Goal: Task Accomplishment & Management: Use online tool/utility

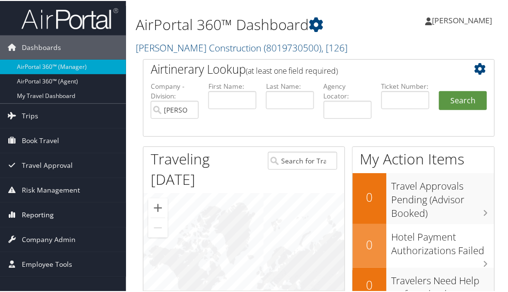
click at [46, 212] on span "Reporting" at bounding box center [38, 214] width 32 height 24
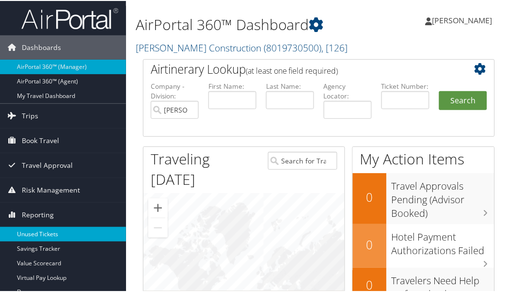
click at [49, 226] on link "Unused Tickets" at bounding box center [63, 233] width 126 height 15
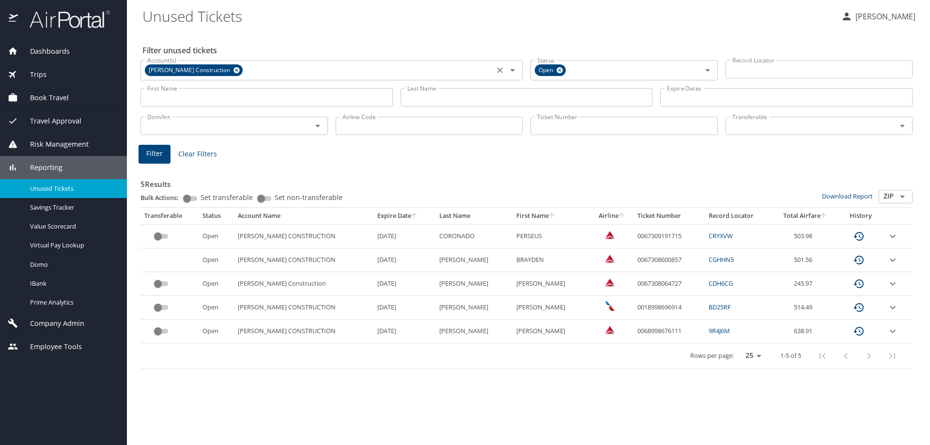
click at [233, 66] on icon at bounding box center [236, 70] width 7 height 11
click at [222, 69] on input "Account(s)" at bounding box center [317, 69] width 348 height 13
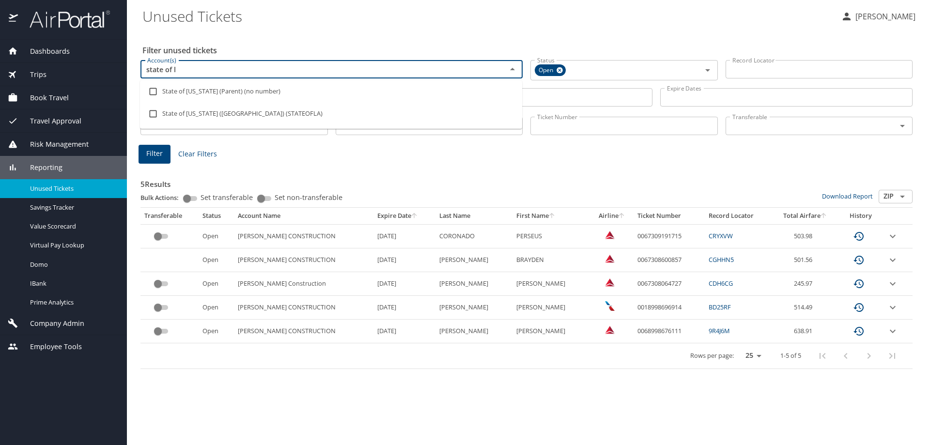
type input "state of lo"
click at [151, 115] on input "checkbox" at bounding box center [153, 114] width 18 height 18
checkbox input "true"
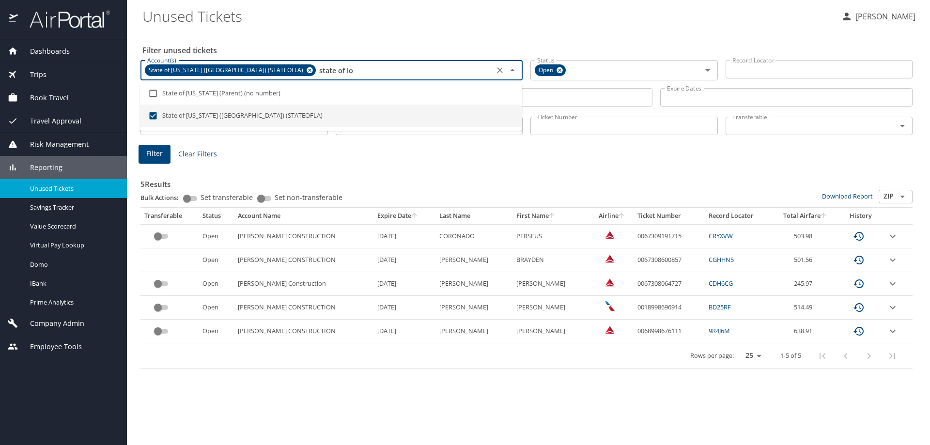
type input "state of lo"
click at [354, 155] on div "Filter Clear Filters" at bounding box center [527, 154] width 776 height 19
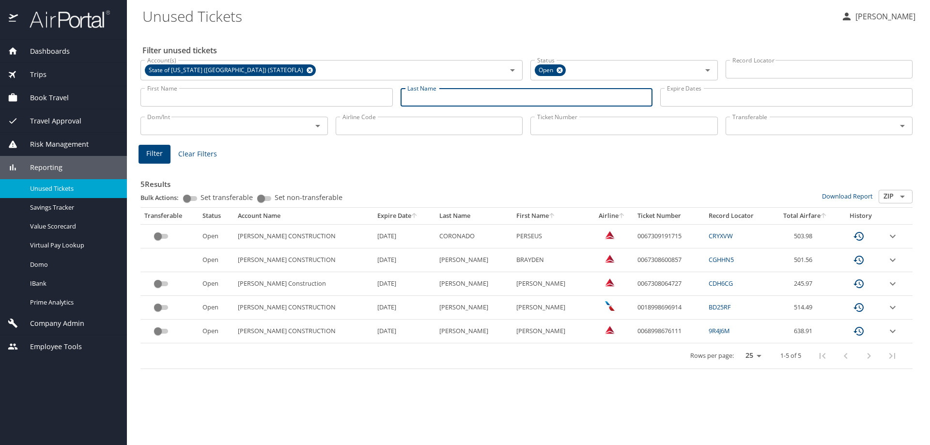
click at [449, 95] on input "Last Name" at bounding box center [527, 97] width 252 height 18
click at [150, 157] on span "Filter" at bounding box center [154, 154] width 16 height 12
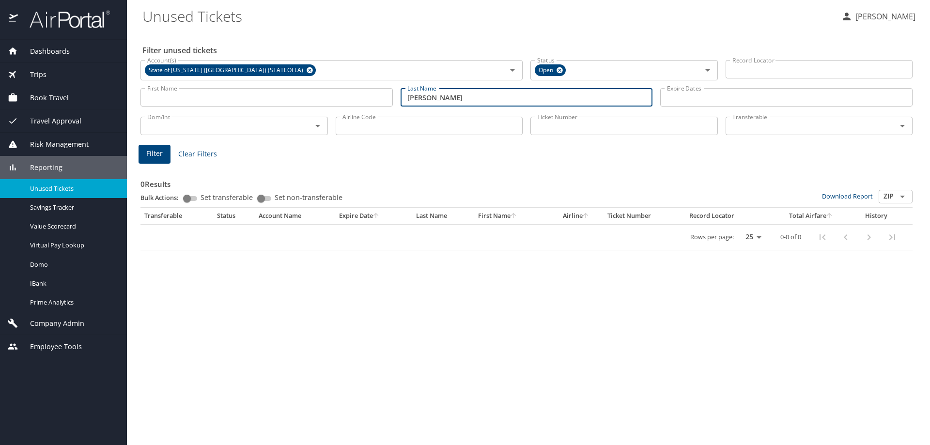
click at [456, 96] on input "lanee" at bounding box center [527, 97] width 252 height 18
type input "lange"
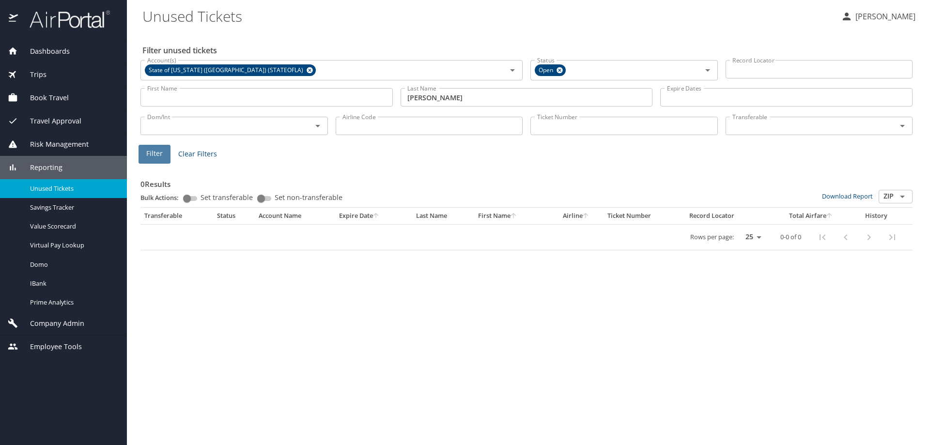
click at [152, 154] on span "Filter" at bounding box center [154, 154] width 16 height 12
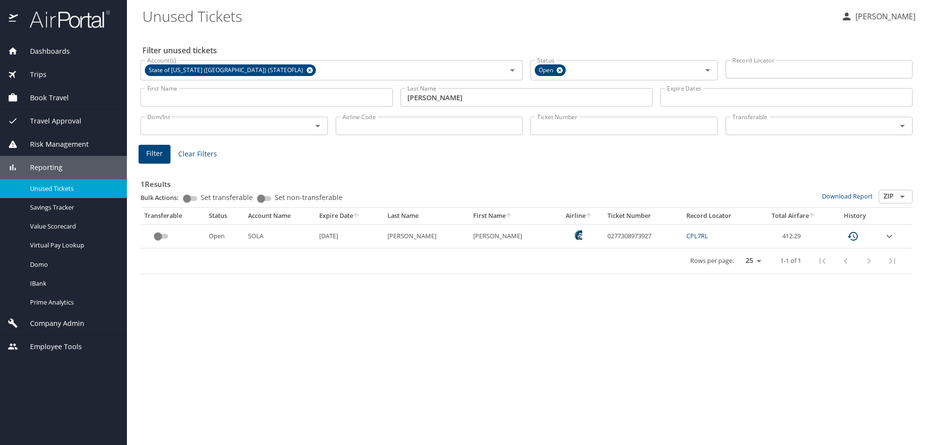
click at [460, 251] on div "Rows per page: 25 50 100 1-1 of 1" at bounding box center [524, 261] width 761 height 25
click at [460, 236] on td "0277308973927" at bounding box center [643, 236] width 79 height 24
copy td "0277308973927"
